Goal: Transaction & Acquisition: Purchase product/service

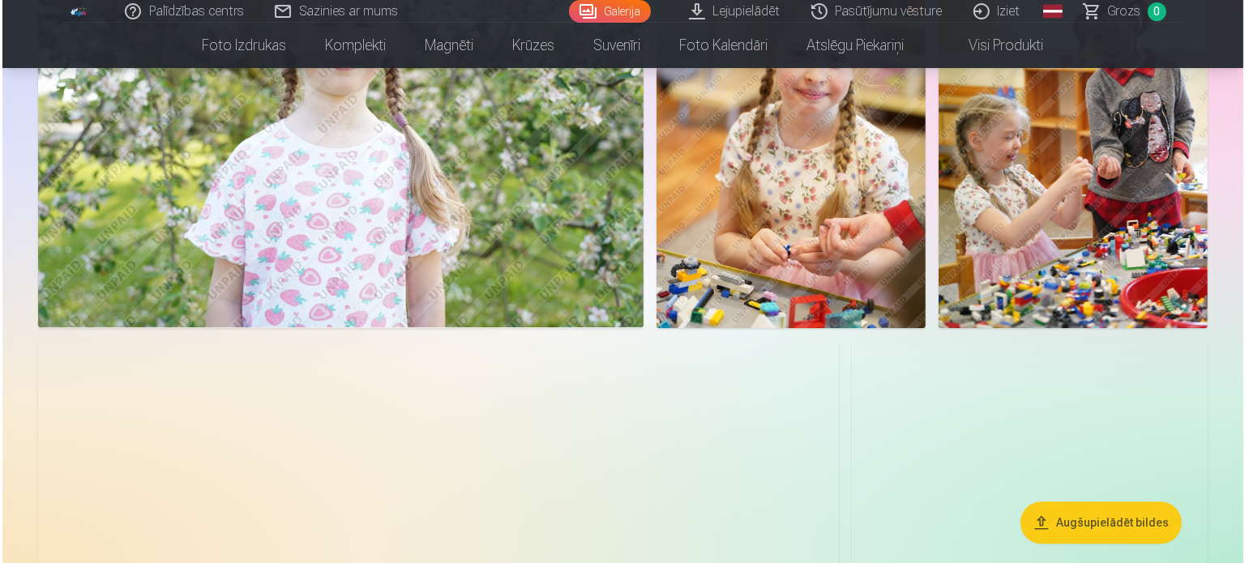
scroll to position [10372, 0]
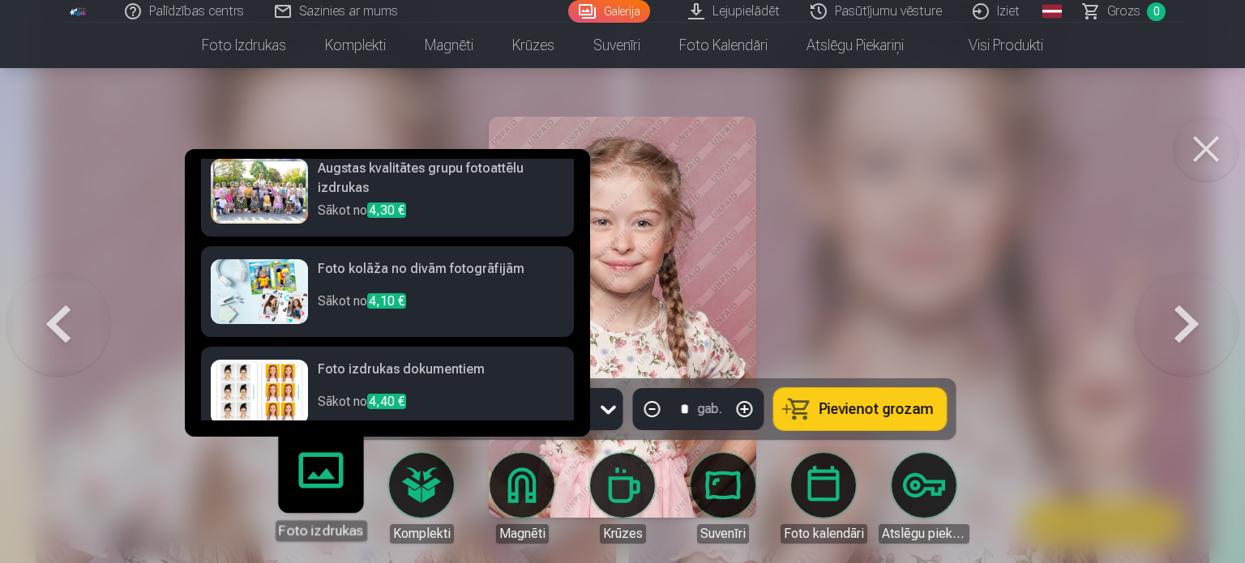
scroll to position [162, 0]
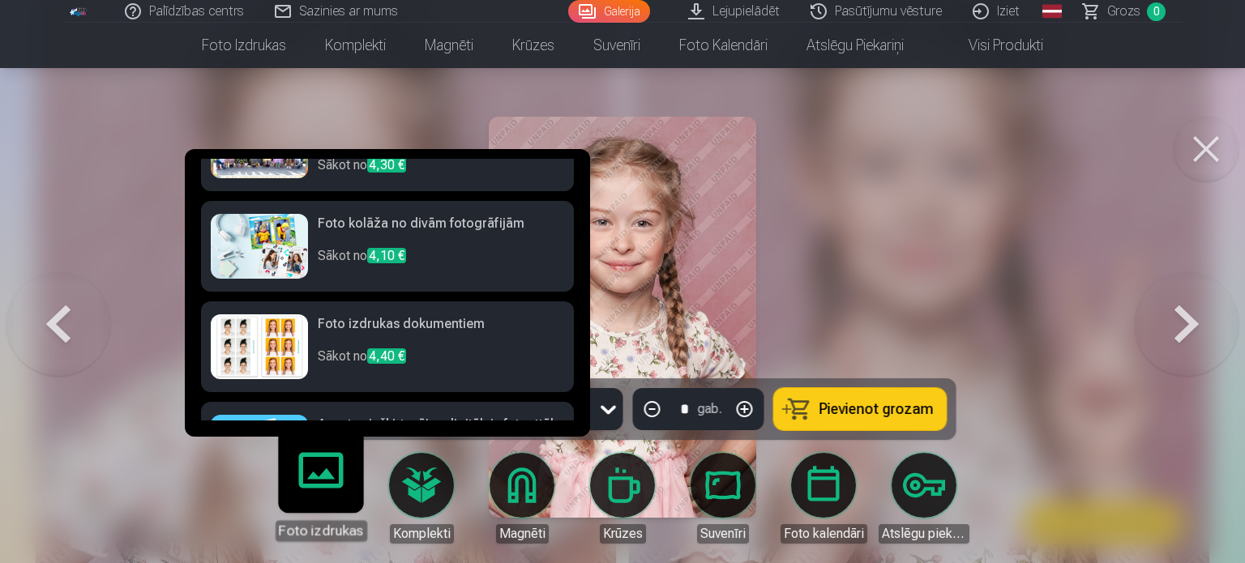
click at [274, 344] on img at bounding box center [259, 346] width 97 height 65
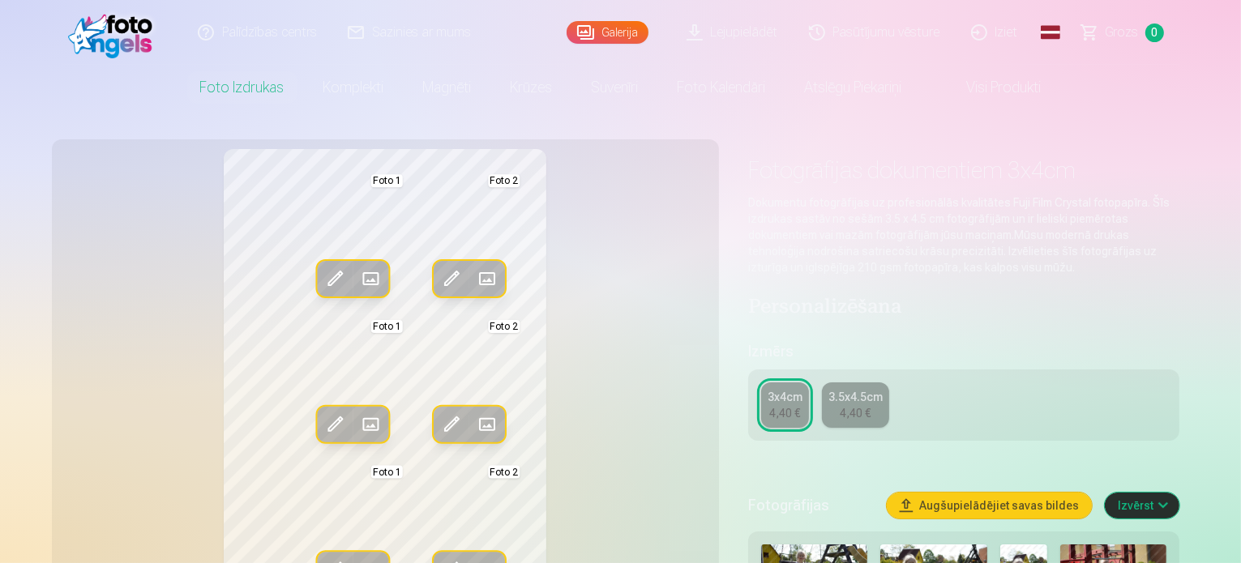
click at [438, 275] on span at bounding box center [451, 279] width 26 height 26
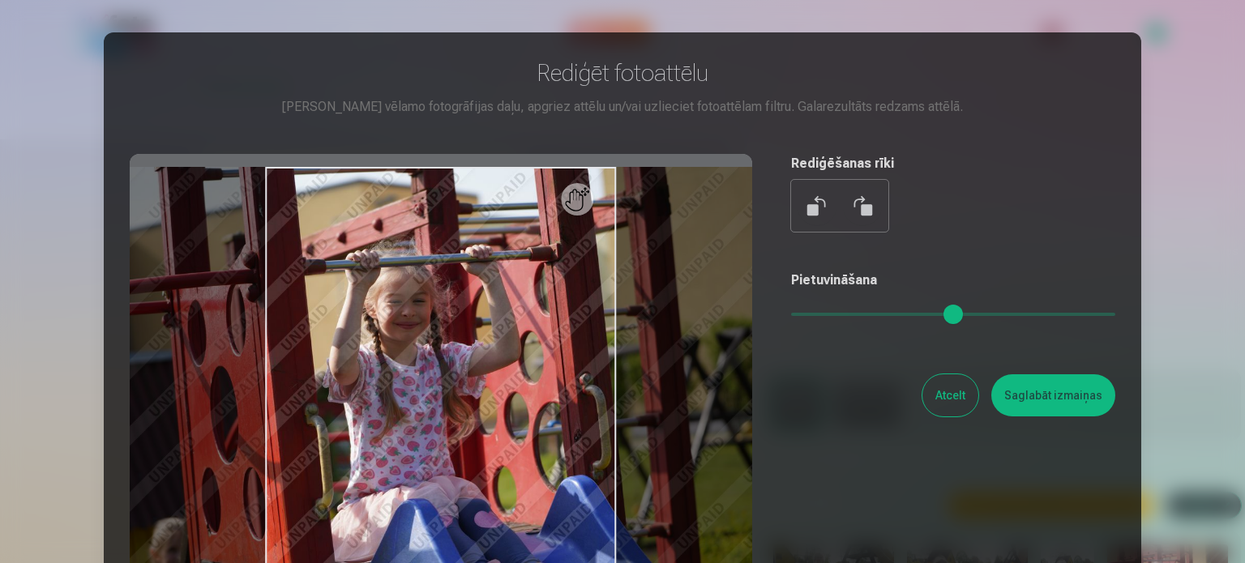
click at [950, 395] on button "Atcelt" at bounding box center [950, 395] width 56 height 42
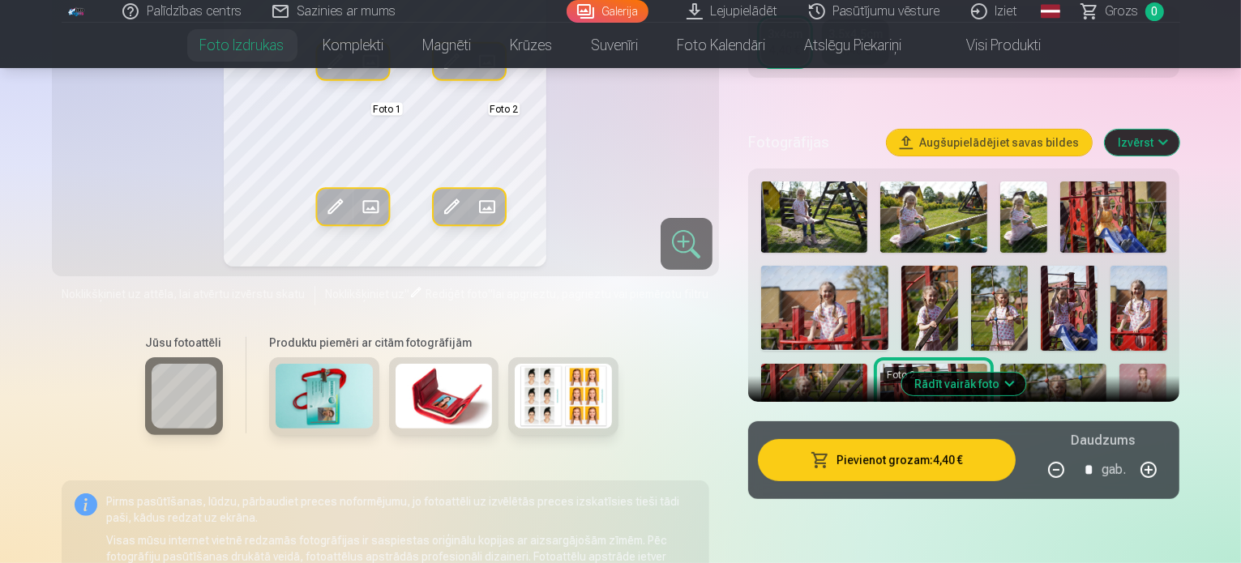
scroll to position [405, 0]
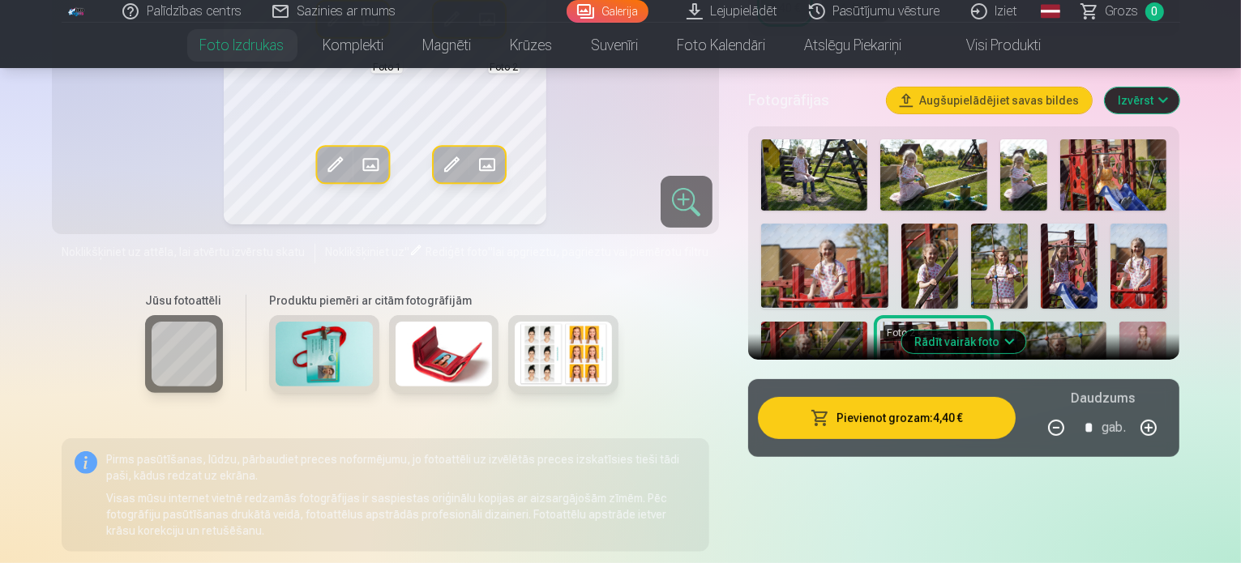
click at [1026, 340] on button "Rādīt vairāk foto" at bounding box center [964, 342] width 124 height 23
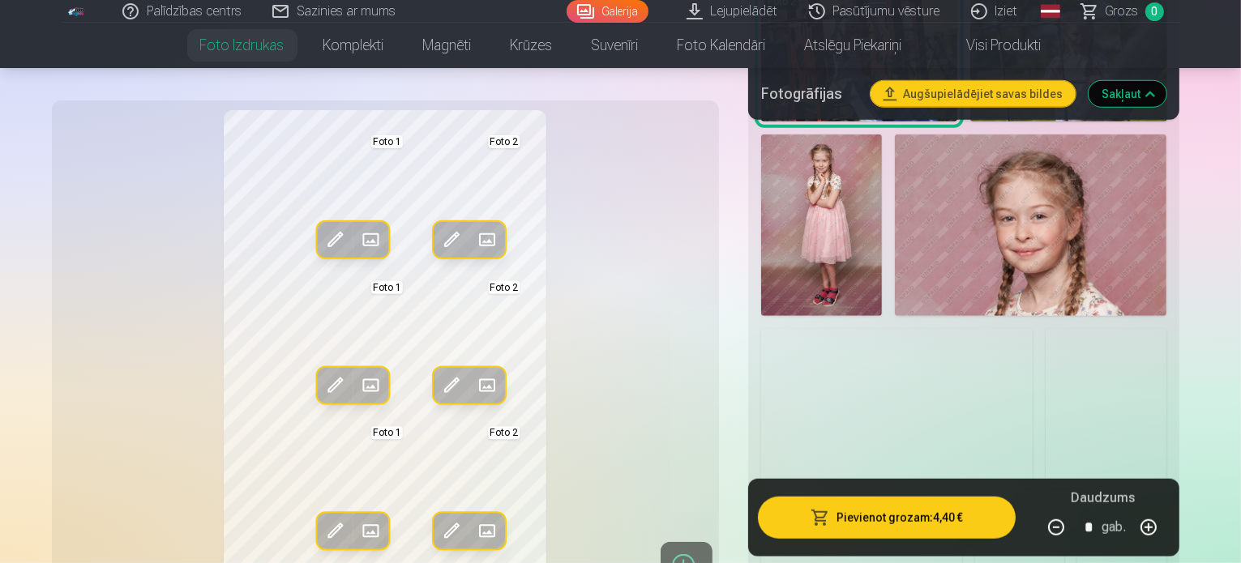
scroll to position [1215, 0]
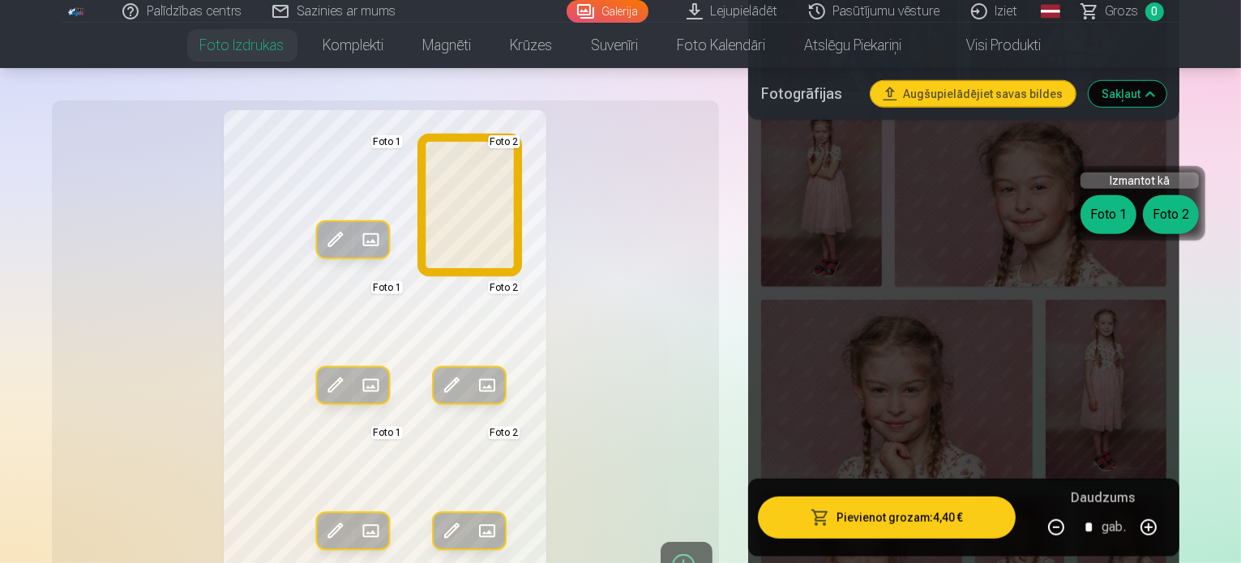
click at [1179, 206] on button "Foto 2" at bounding box center [1171, 214] width 56 height 39
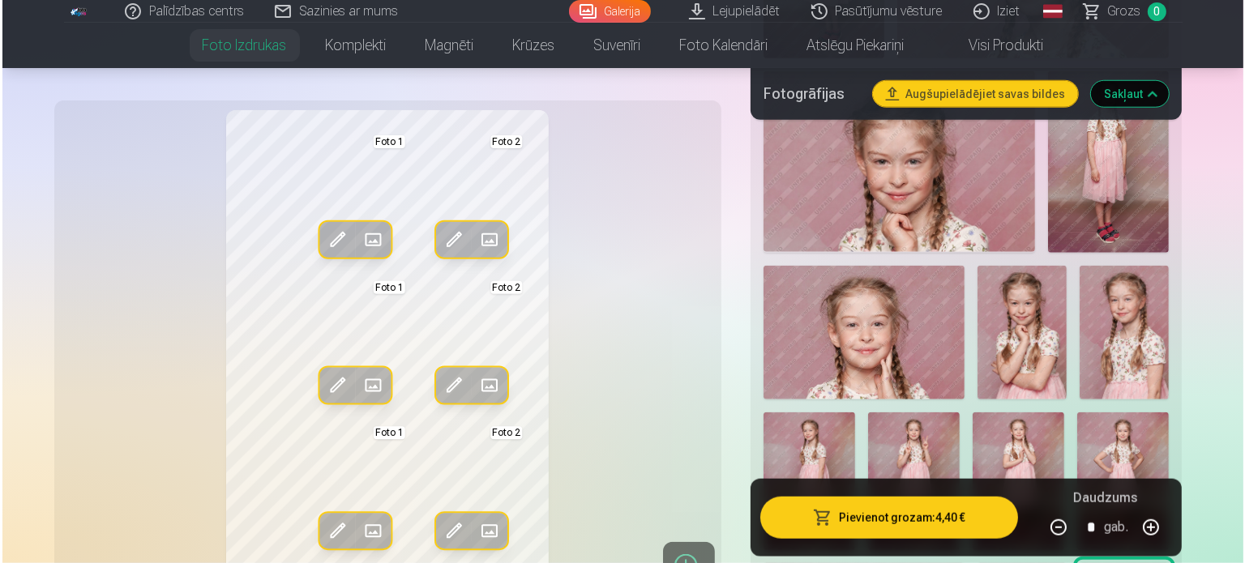
scroll to position [1459, 0]
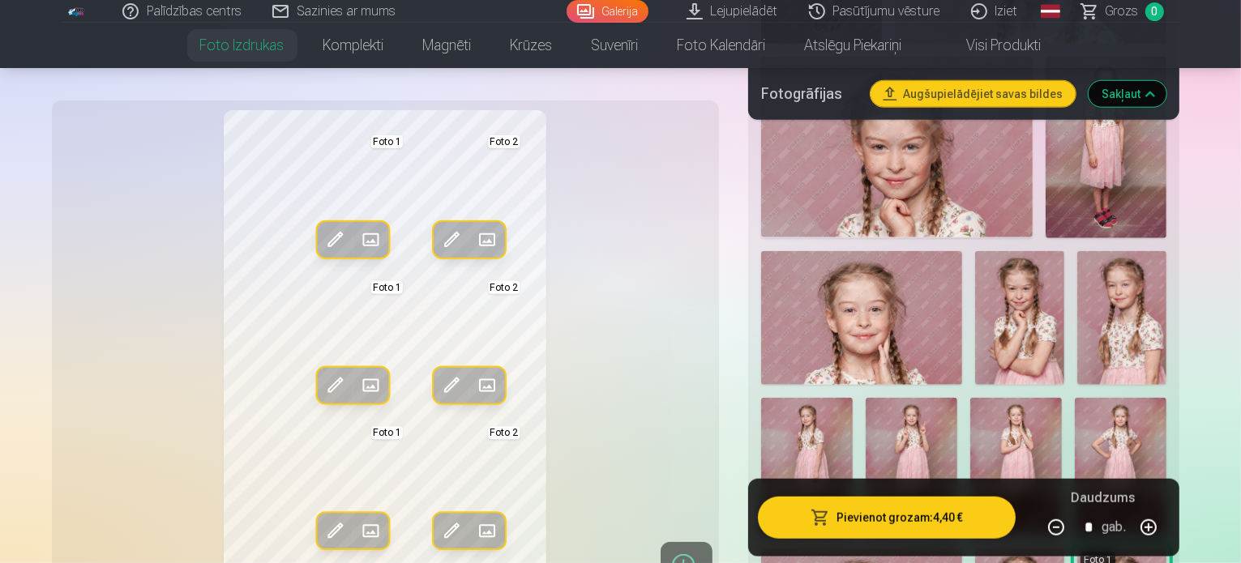
click at [873, 509] on button "Pievienot grozam : 4,40 €" at bounding box center [887, 518] width 258 height 42
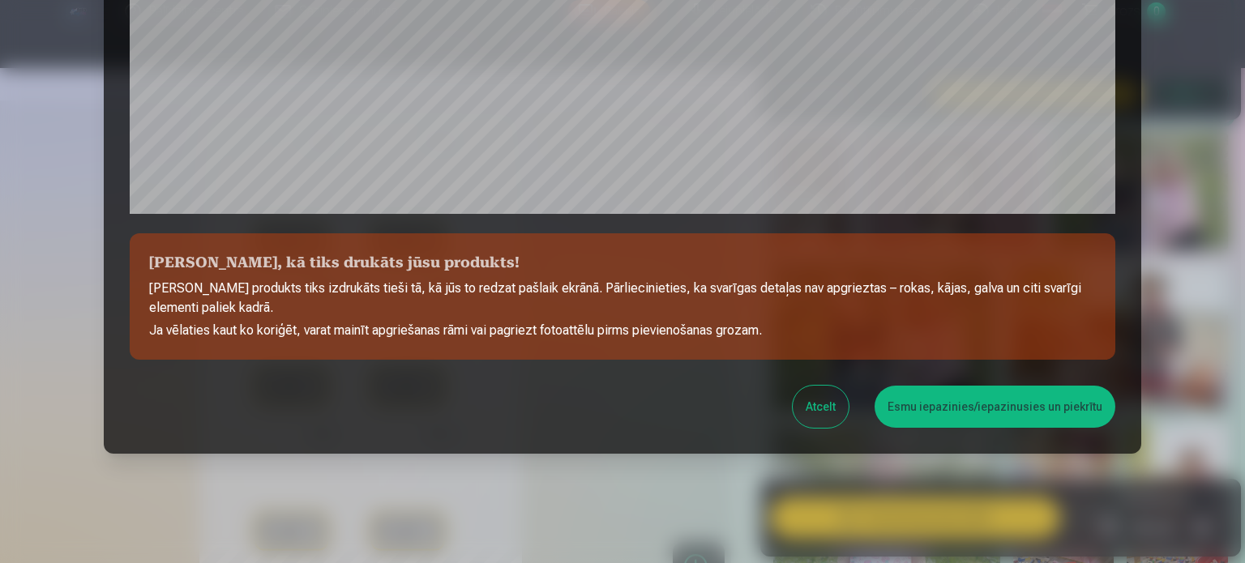
scroll to position [603, 0]
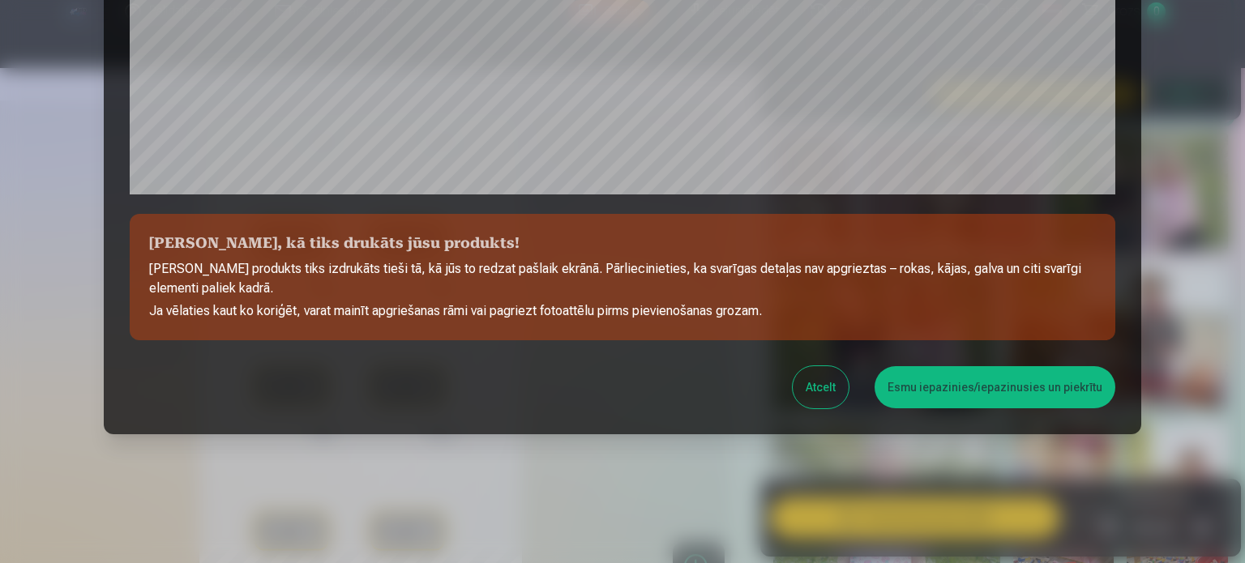
click at [976, 378] on button "Esmu iepazinies/iepazinusies un piekrītu" at bounding box center [994, 387] width 241 height 42
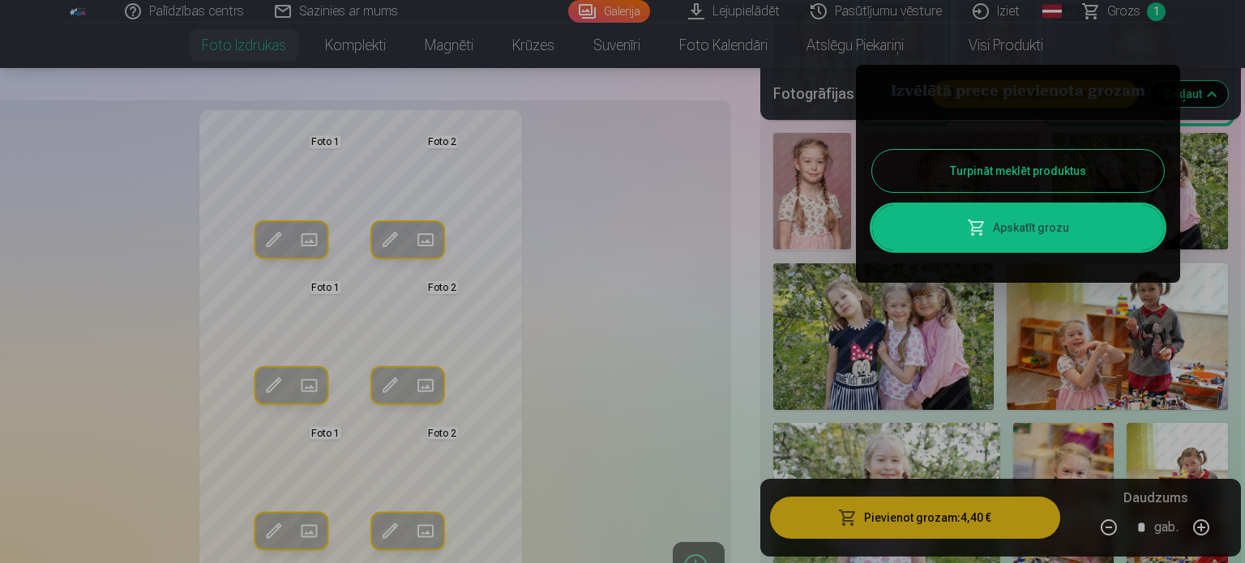
click at [998, 224] on link "Apskatīt grozu" at bounding box center [1018, 227] width 292 height 45
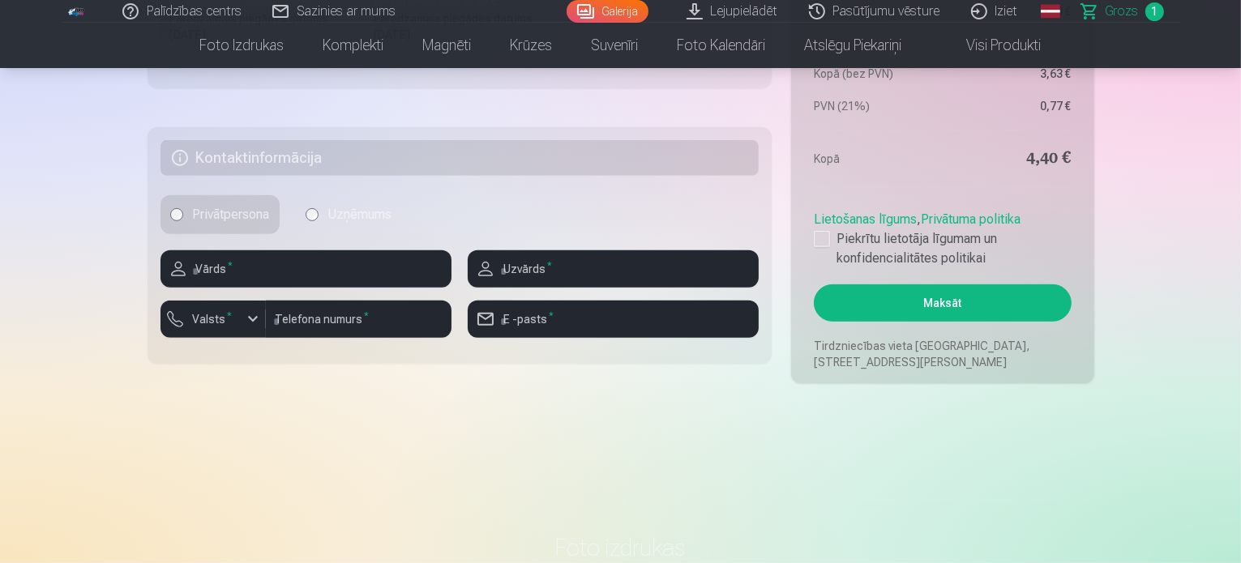
scroll to position [729, 0]
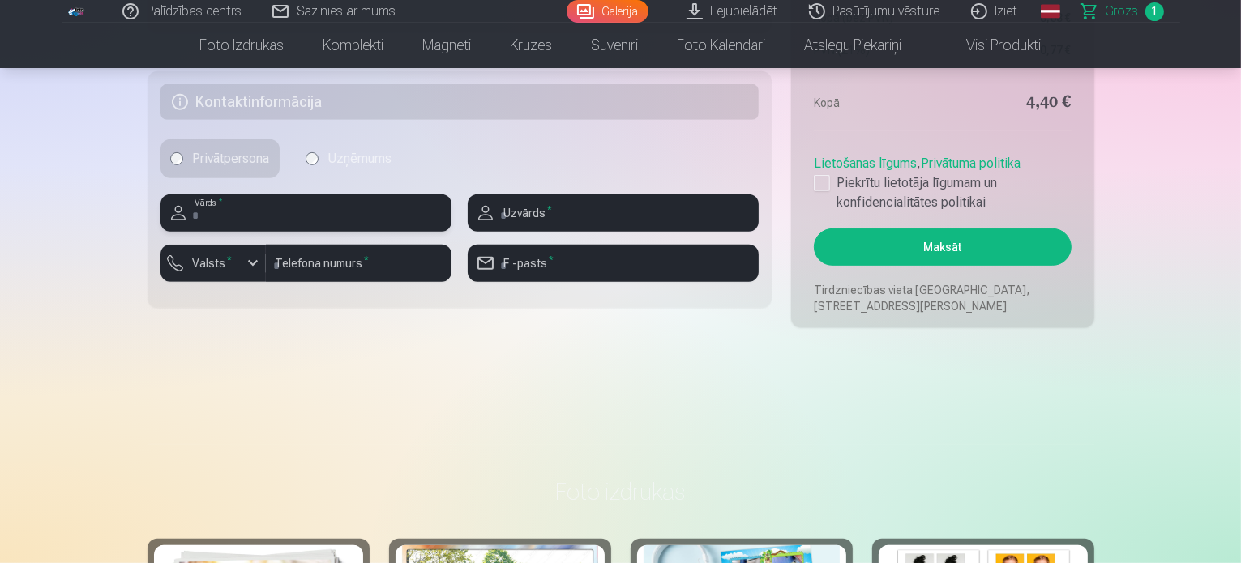
click at [262, 220] on input "text" at bounding box center [305, 212] width 291 height 37
type input "**********"
click at [557, 207] on input "text" at bounding box center [613, 212] width 291 height 37
type input "*********"
click at [314, 269] on input "number" at bounding box center [359, 263] width 186 height 37
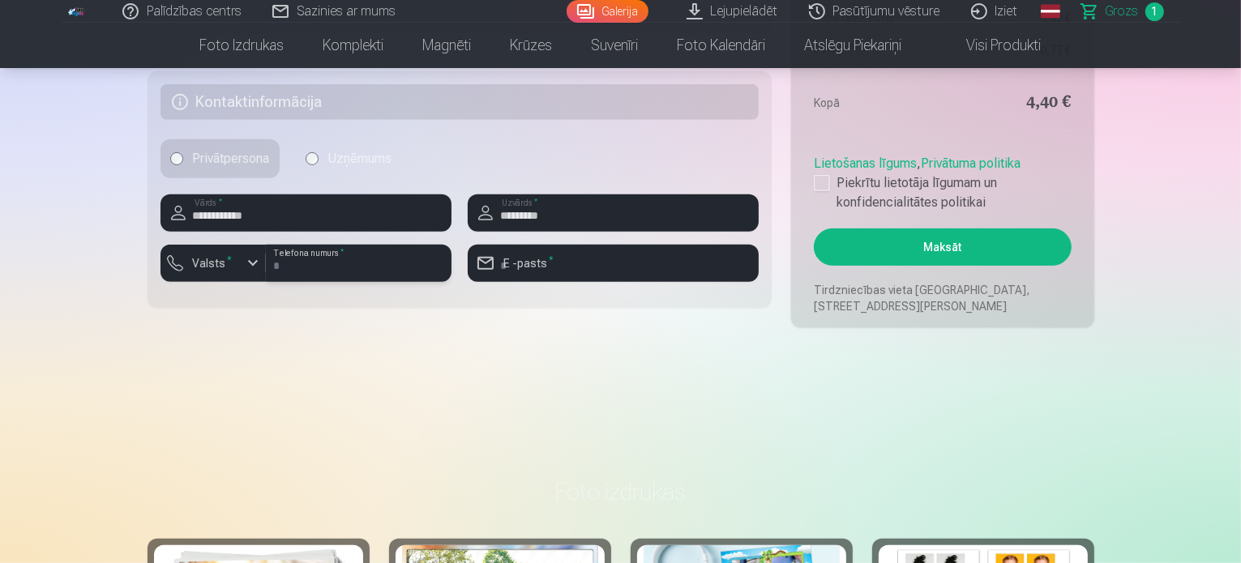
type input "********"
click at [256, 262] on div "button" at bounding box center [252, 263] width 19 height 19
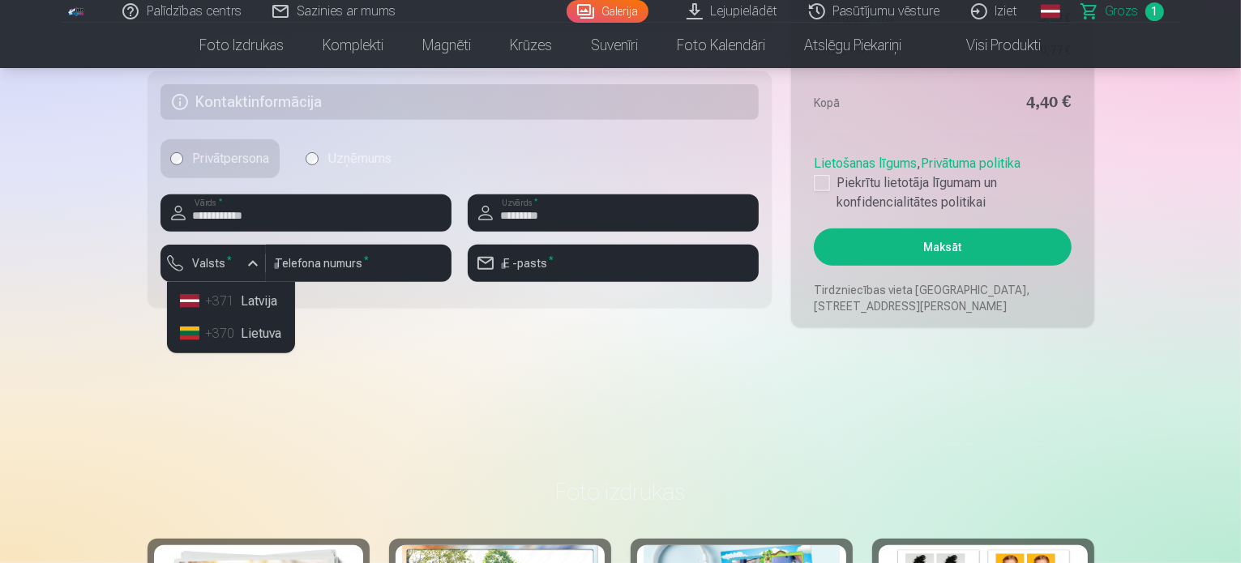
click at [255, 305] on li "+371 Latvija" at bounding box center [230, 301] width 115 height 32
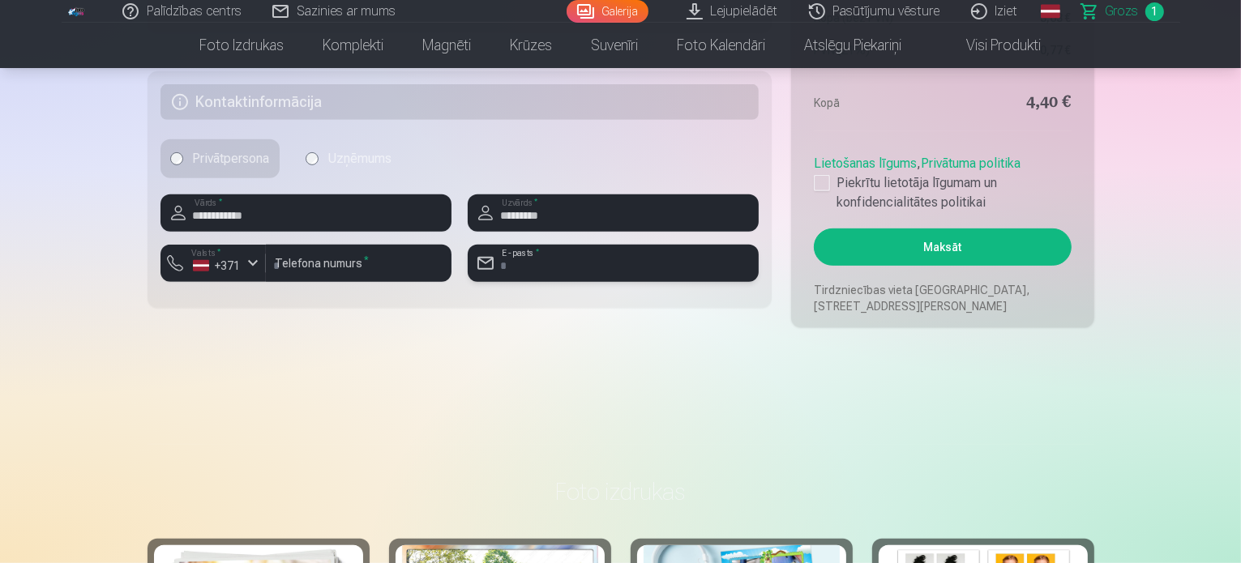
click at [549, 265] on input "email" at bounding box center [613, 263] width 291 height 37
type input "**********"
click at [817, 190] on div at bounding box center [822, 183] width 16 height 16
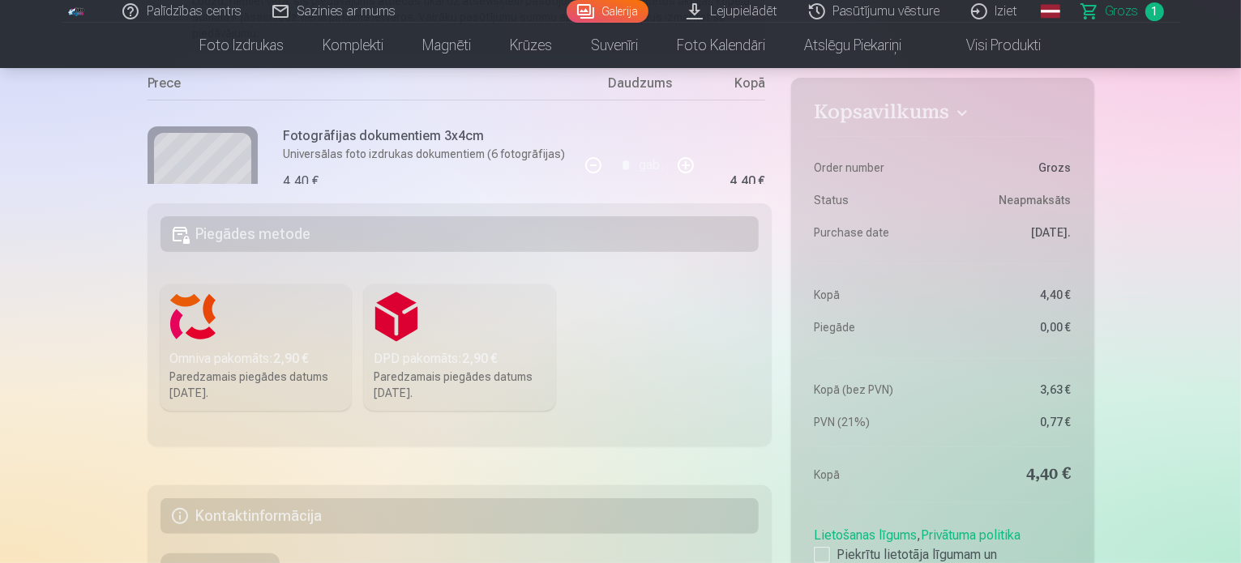
scroll to position [324, 0]
